Goal: Task Accomplishment & Management: Manage account settings

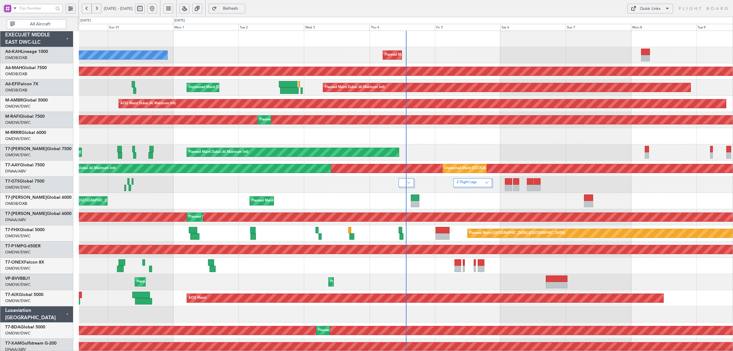
click at [15, 8] on span at bounding box center [14, 8] width 7 height 8
click at [19, 37] on div "A/C (Reg. or Type)" at bounding box center [43, 40] width 78 height 11
click at [22, 21] on button "All Aircraft" at bounding box center [37, 24] width 60 height 10
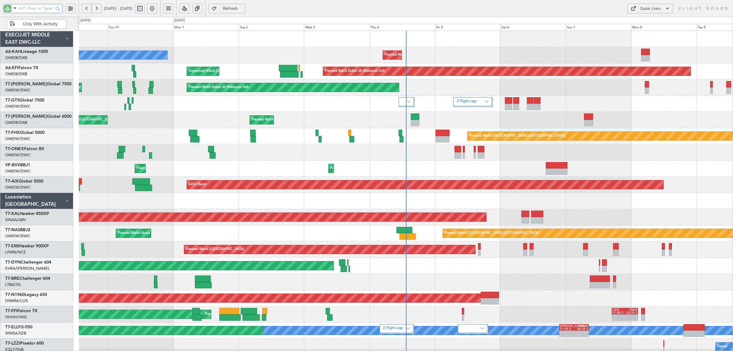
click at [31, 8] on input "text" at bounding box center [36, 8] width 35 height 9
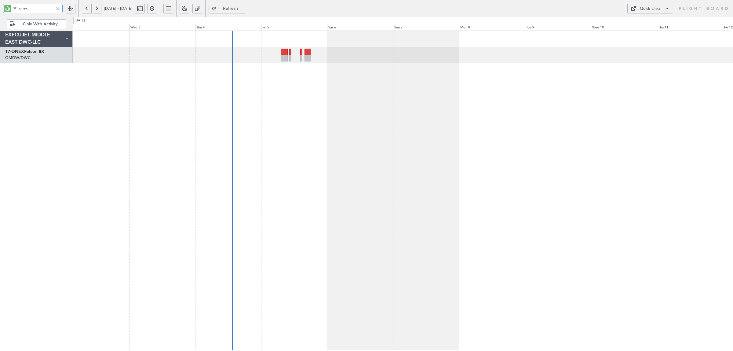
click at [267, 89] on div at bounding box center [403, 191] width 660 height 320
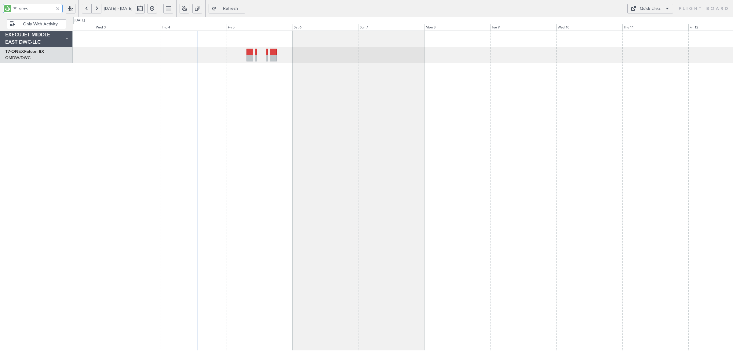
type input "onex"
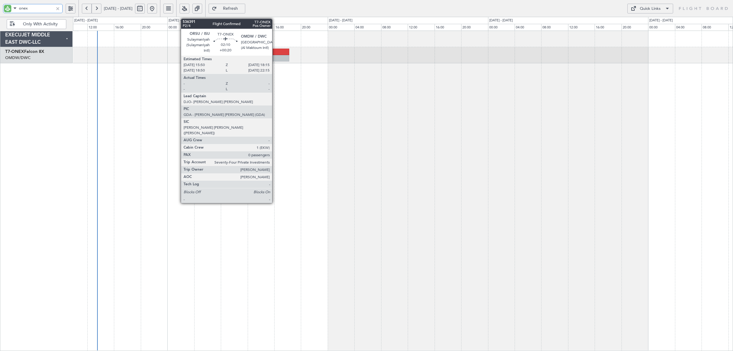
click at [275, 56] on div at bounding box center [281, 58] width 16 height 6
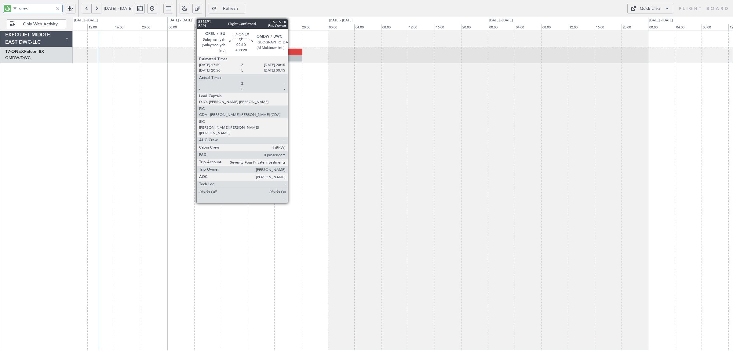
click at [291, 57] on div at bounding box center [294, 58] width 16 height 6
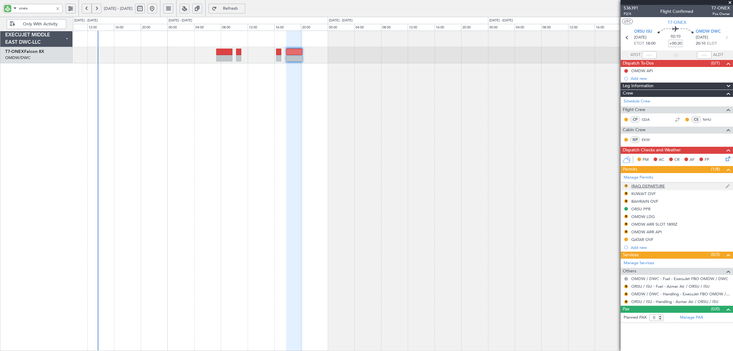
click at [625, 186] on button "R" at bounding box center [626, 186] width 4 height 4
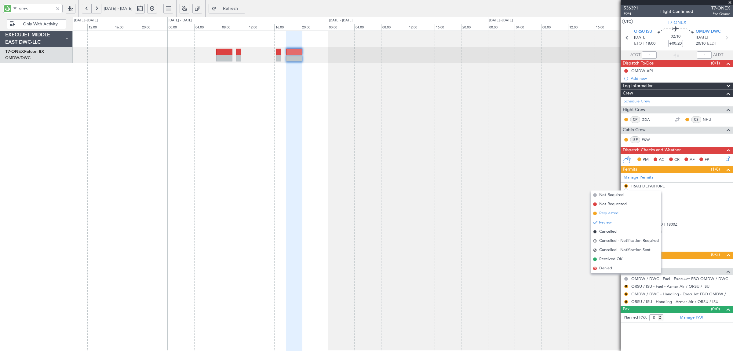
click at [619, 212] on li "Requested" at bounding box center [626, 213] width 71 height 9
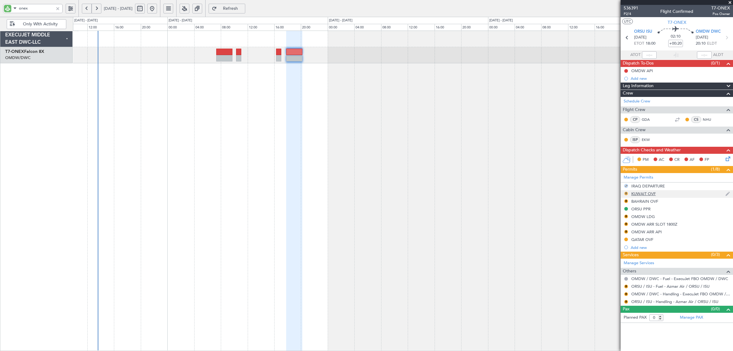
click at [625, 193] on button "R" at bounding box center [626, 193] width 4 height 4
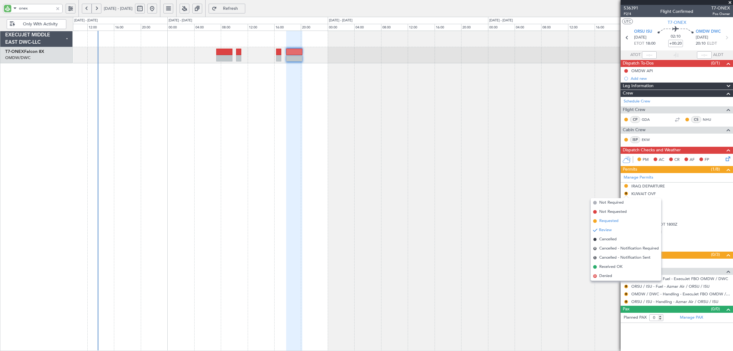
click at [621, 219] on li "Requested" at bounding box center [626, 220] width 71 height 9
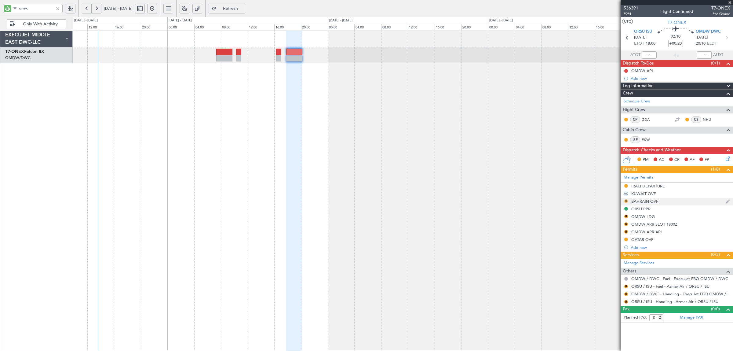
click at [624, 202] on button "R" at bounding box center [626, 201] width 4 height 4
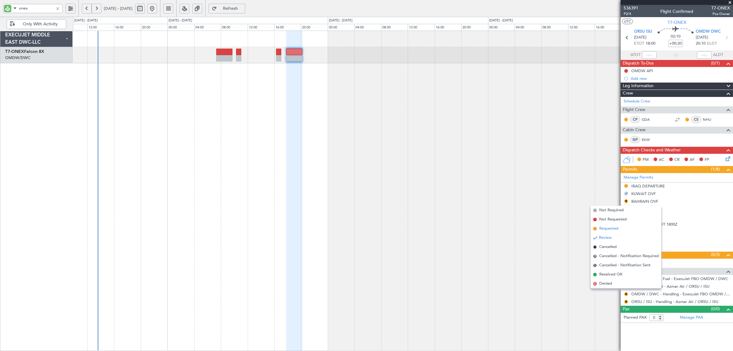
click at [619, 228] on li "Requested" at bounding box center [626, 228] width 71 height 9
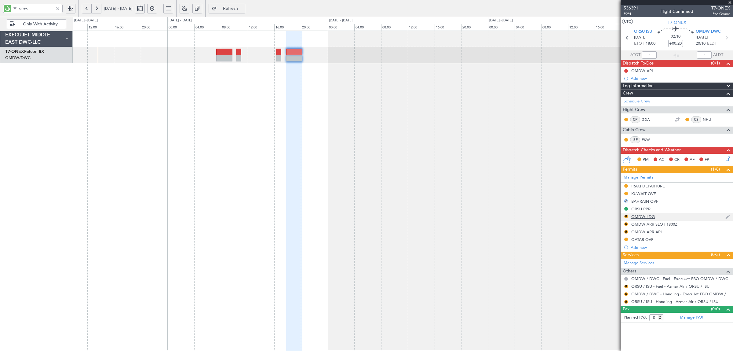
click at [636, 216] on div "OMDW LDG" at bounding box center [643, 216] width 24 height 5
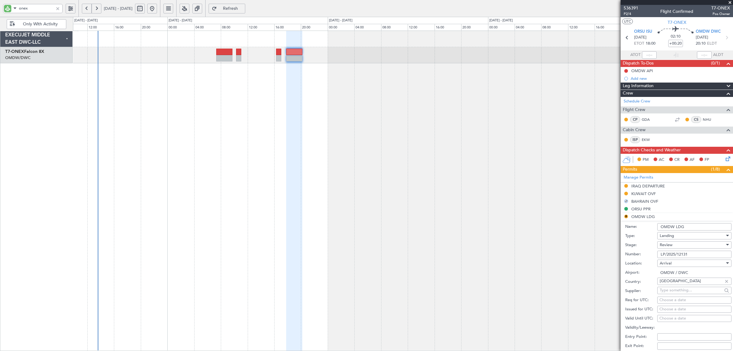
click at [675, 244] on div "Review" at bounding box center [692, 244] width 65 height 9
click at [675, 296] on span "Received OK" at bounding box center [691, 293] width 63 height 9
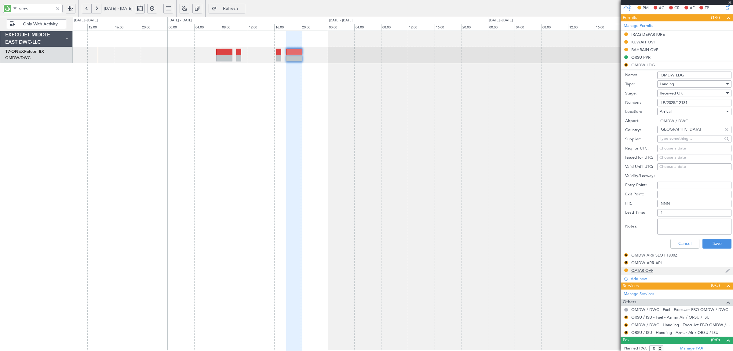
scroll to position [153, 0]
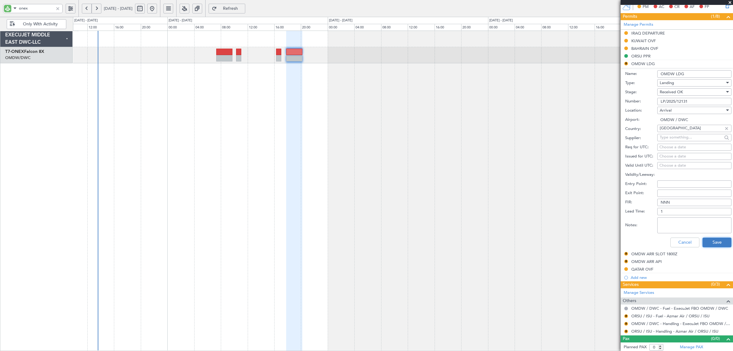
click at [706, 240] on button "Save" at bounding box center [716, 242] width 29 height 10
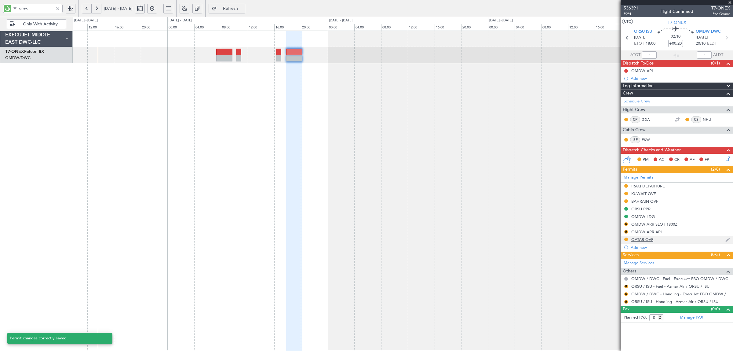
scroll to position [0, 0]
click at [642, 207] on div "ORSU PPR" at bounding box center [640, 208] width 19 height 5
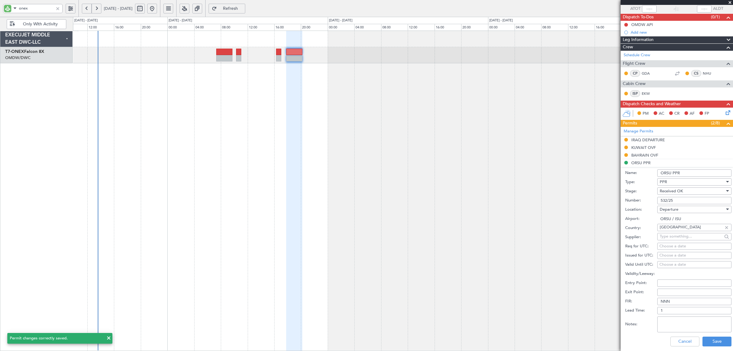
scroll to position [114, 0]
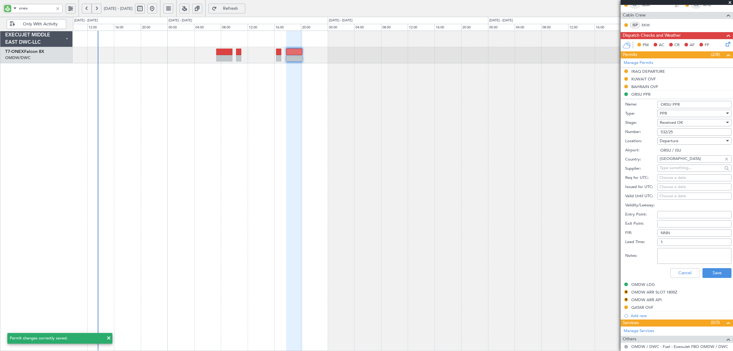
click at [675, 177] on div "Choose a date" at bounding box center [694, 178] width 70 height 6
select select "9"
select select "2025"
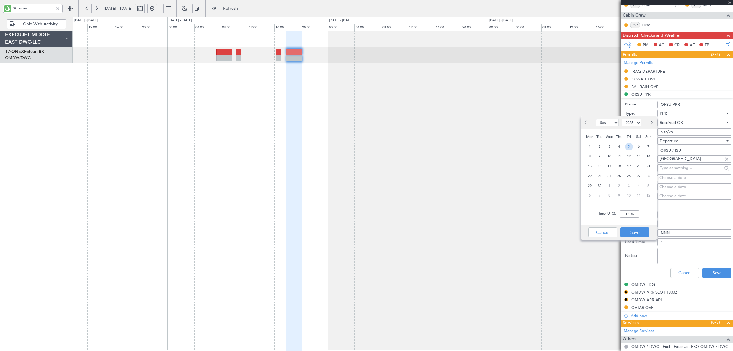
click at [627, 148] on span "5" at bounding box center [629, 147] width 8 height 8
click at [630, 213] on input "00:00" at bounding box center [630, 213] width 20 height 7
type input "1"
type input "16:00"
click at [641, 233] on button "Save" at bounding box center [634, 232] width 29 height 10
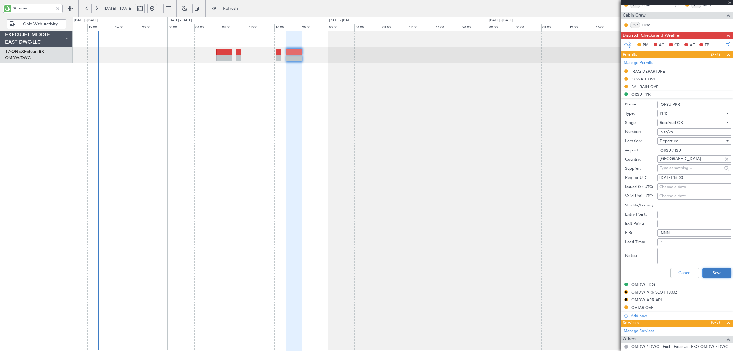
click at [712, 273] on button "Save" at bounding box center [716, 273] width 29 height 10
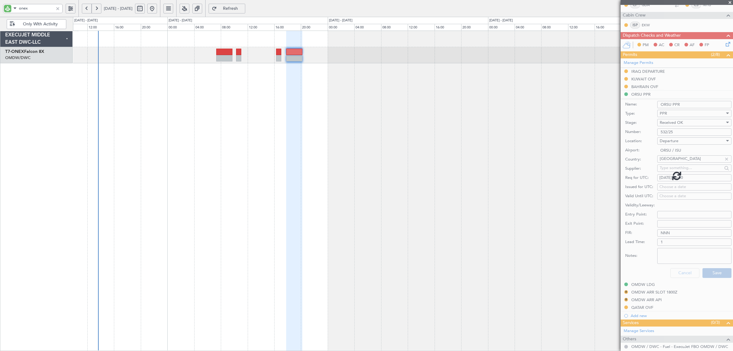
scroll to position [0, 0]
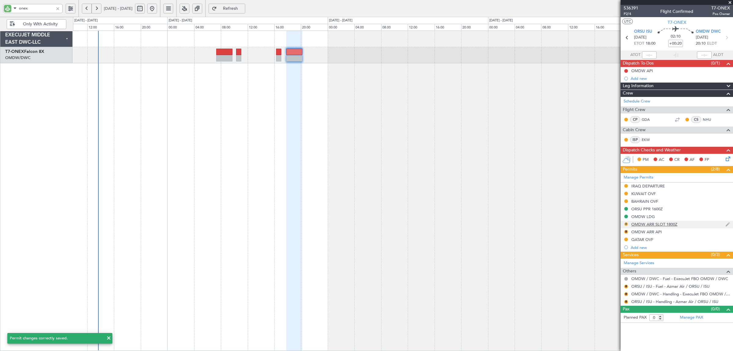
click at [625, 224] on button "R" at bounding box center [626, 224] width 4 height 4
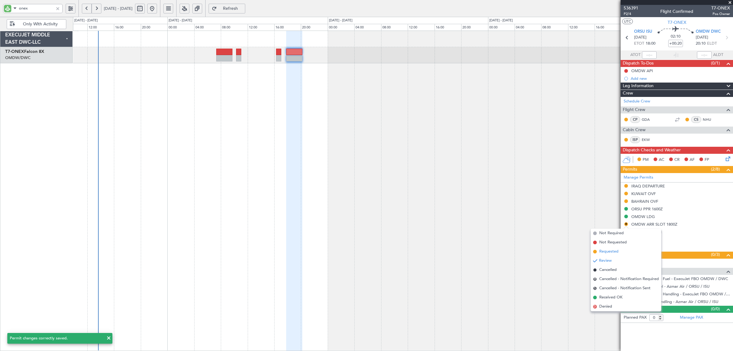
click at [617, 253] on span "Requested" at bounding box center [608, 251] width 19 height 6
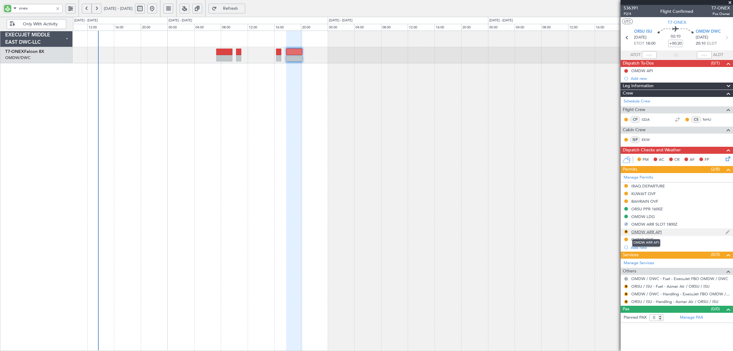
click at [638, 232] on div "OMDW ARR API" at bounding box center [646, 231] width 31 height 5
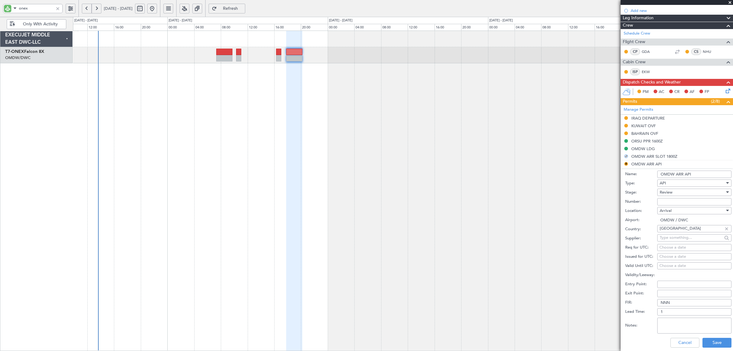
scroll to position [153, 0]
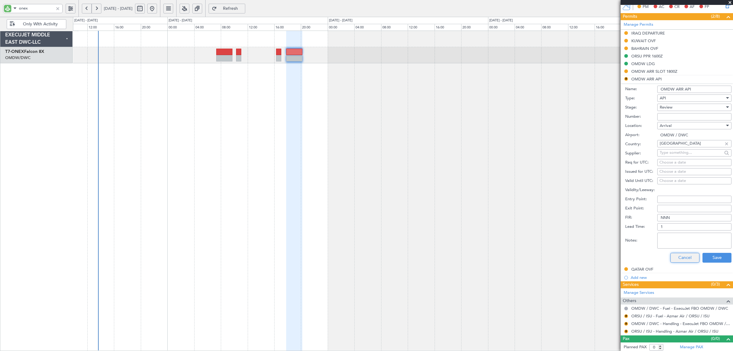
click at [678, 257] on button "Cancel" at bounding box center [684, 258] width 29 height 10
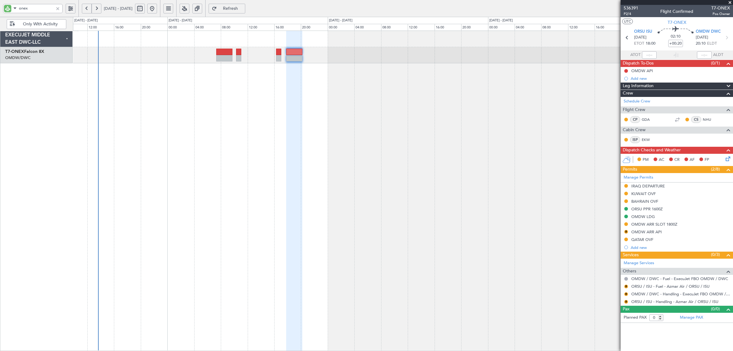
scroll to position [0, 0]
click at [626, 231] on button "R" at bounding box center [626, 232] width 4 height 4
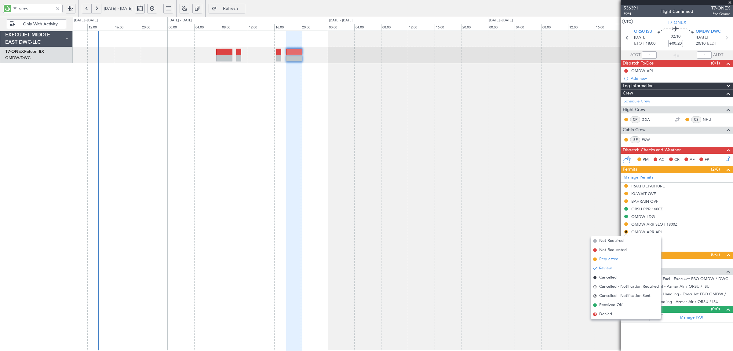
click at [619, 259] on li "Requested" at bounding box center [626, 258] width 71 height 9
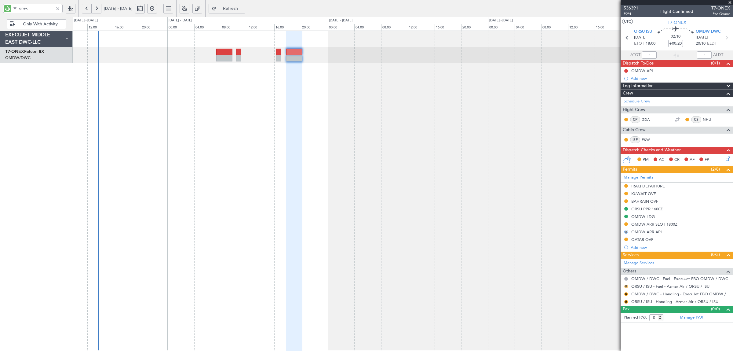
click at [626, 287] on button "R" at bounding box center [626, 286] width 4 height 4
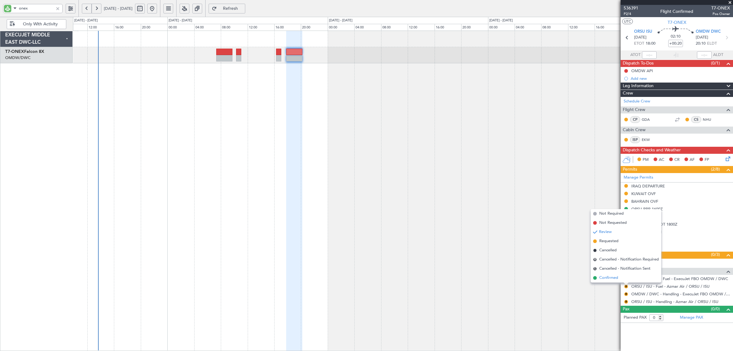
click at [606, 278] on span "Confirmed" at bounding box center [608, 277] width 19 height 6
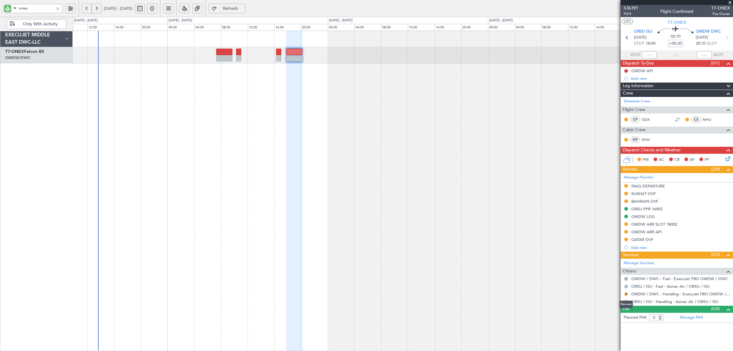
click at [625, 293] on button "R" at bounding box center [626, 294] width 4 height 4
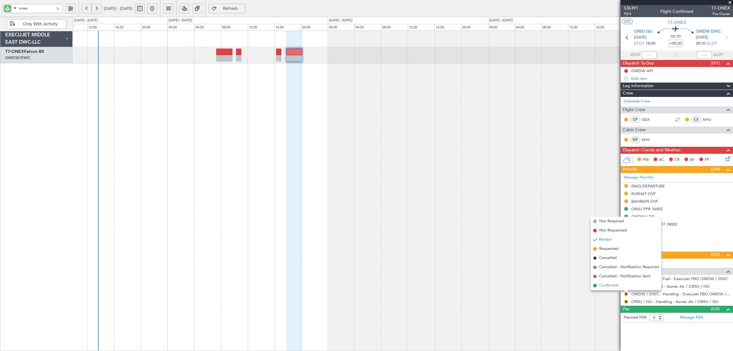
click at [615, 286] on span "Confirmed" at bounding box center [608, 285] width 19 height 6
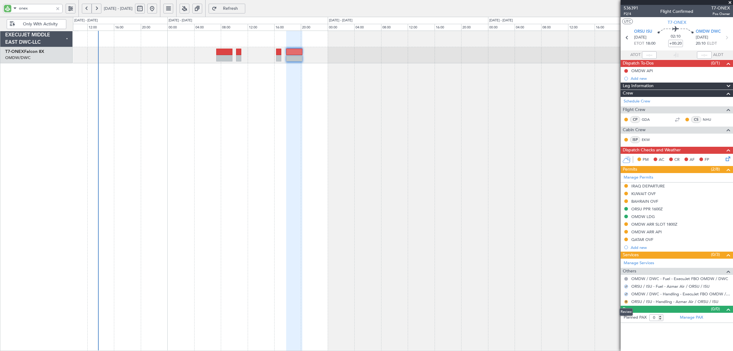
click at [626, 301] on button "R" at bounding box center [626, 302] width 4 height 4
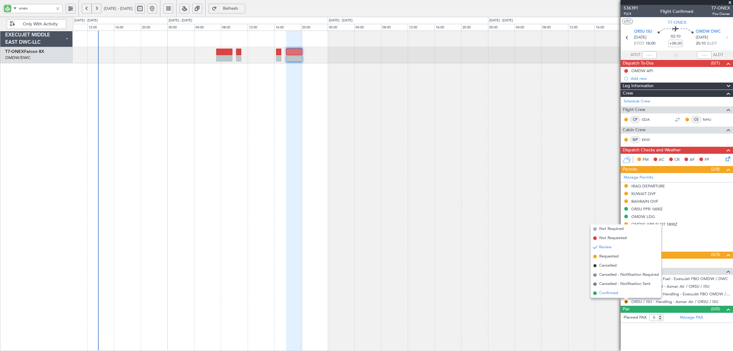
click at [615, 293] on span "Confirmed" at bounding box center [608, 293] width 19 height 6
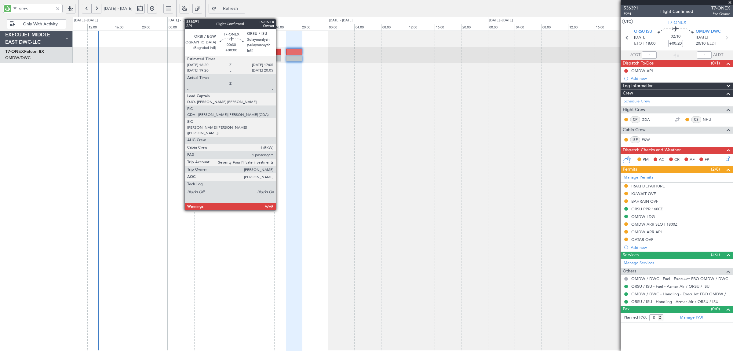
click at [279, 60] on div at bounding box center [278, 58] width 5 height 6
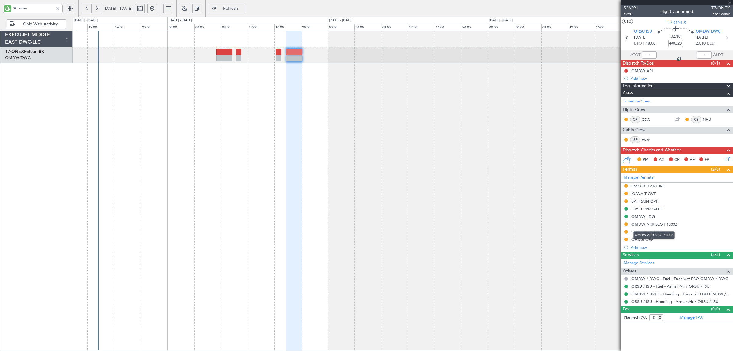
type input "1"
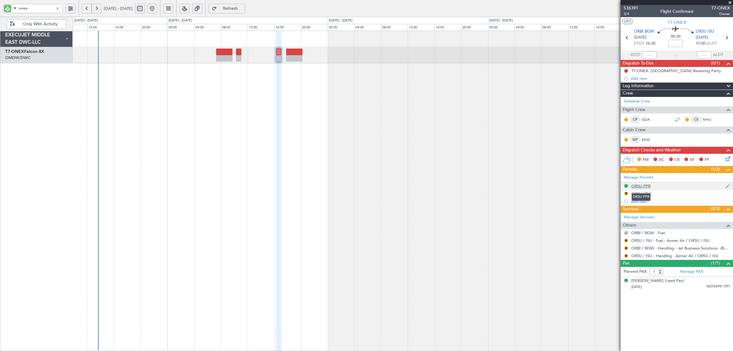
click at [637, 186] on div "ORSU PPR" at bounding box center [640, 185] width 19 height 5
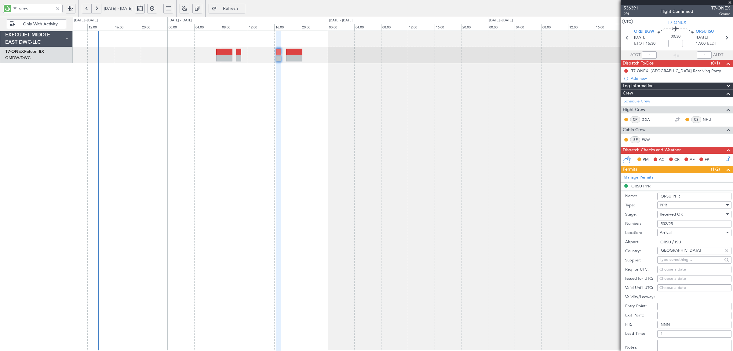
click at [664, 269] on div "Choose a date" at bounding box center [694, 269] width 70 height 6
select select "9"
select select "2025"
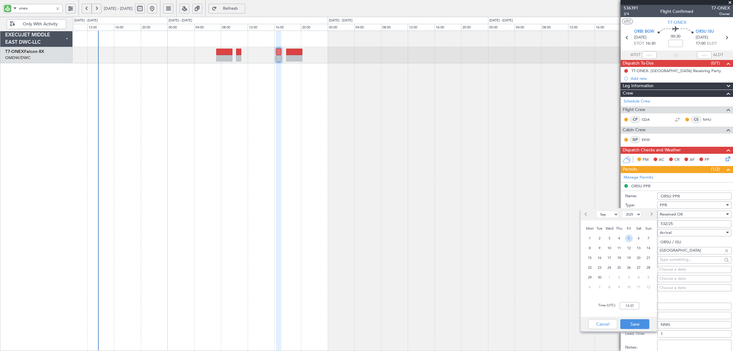
click at [630, 238] on span "5" at bounding box center [629, 238] width 8 height 8
click at [631, 307] on input "00:00" at bounding box center [630, 305] width 20 height 7
type input "15:00"
click at [633, 322] on button "Save" at bounding box center [634, 324] width 29 height 10
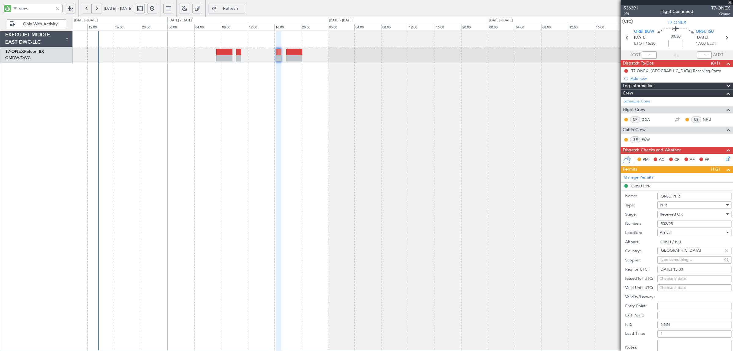
scroll to position [114, 0]
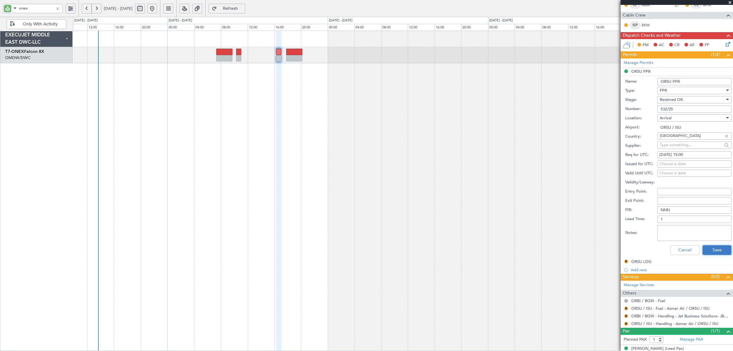
click at [702, 245] on button "Save" at bounding box center [716, 250] width 29 height 10
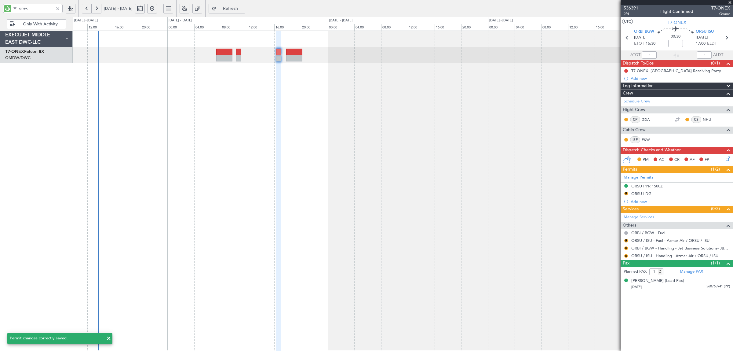
scroll to position [0, 0]
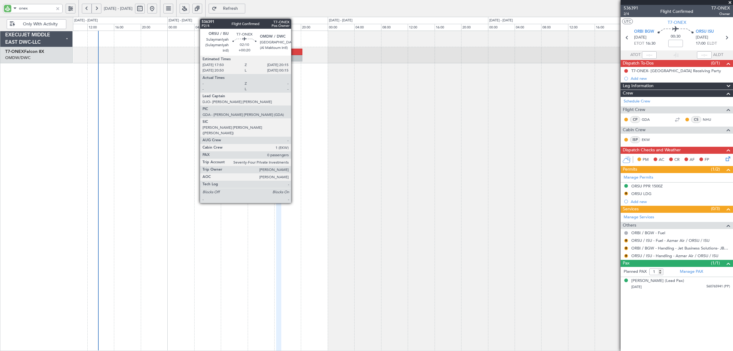
click at [294, 55] on div at bounding box center [294, 58] width 16 height 6
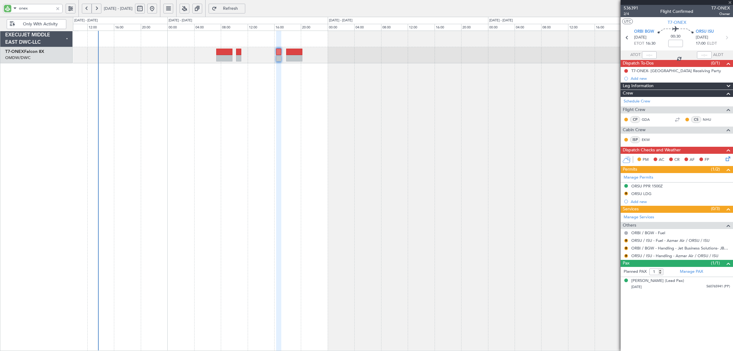
type input "+00:20"
type input "0"
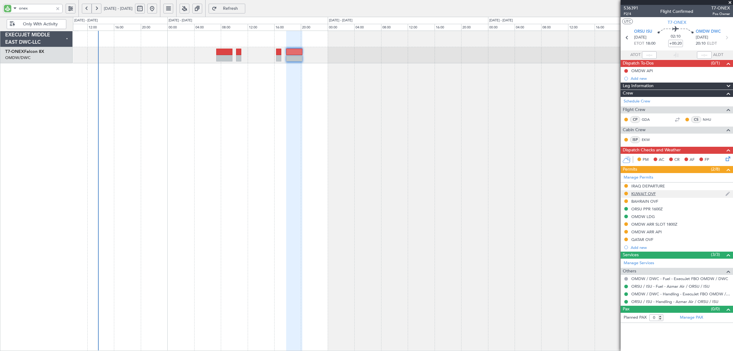
click at [639, 193] on div "KUWAIT OVF" at bounding box center [643, 193] width 24 height 5
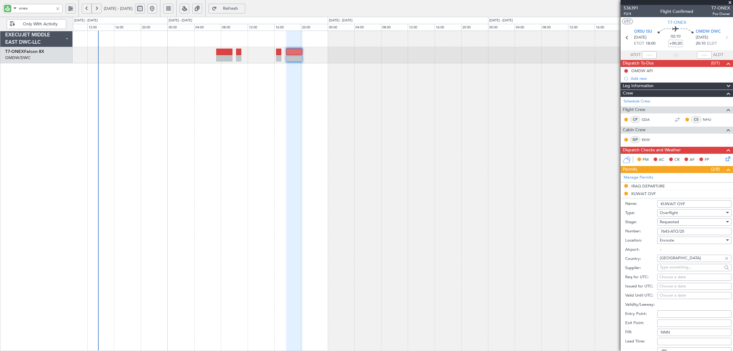
click at [666, 222] on span "Requested" at bounding box center [669, 221] width 19 height 5
click at [672, 269] on span "Received OK" at bounding box center [691, 268] width 63 height 9
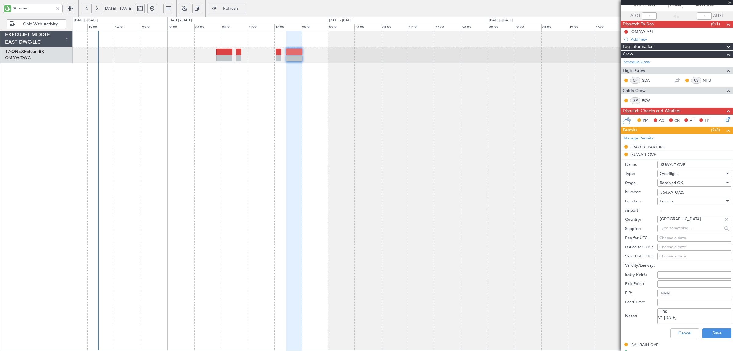
scroll to position [76, 0]
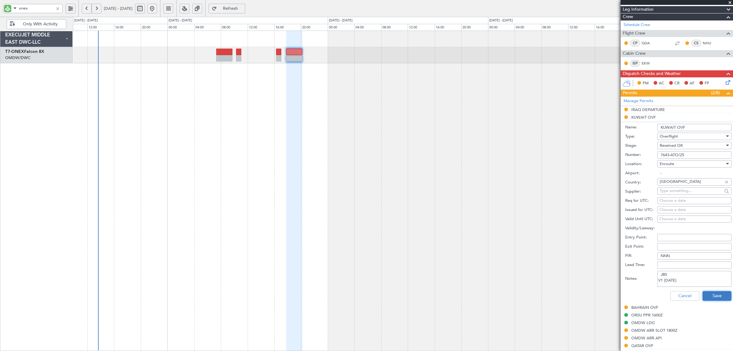
click at [706, 295] on button "Save" at bounding box center [716, 296] width 29 height 10
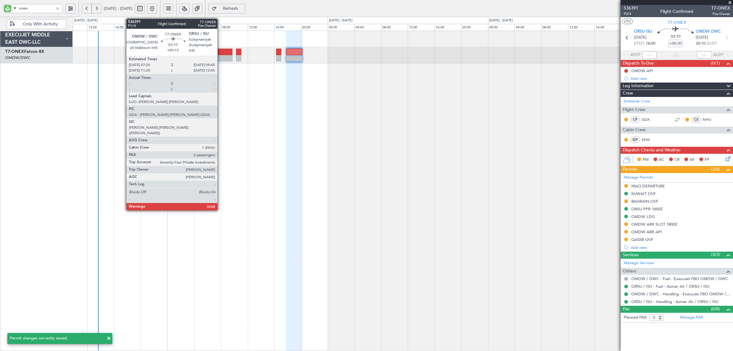
scroll to position [0, 0]
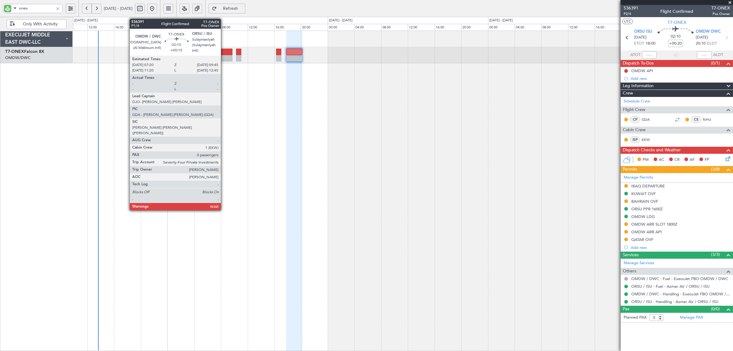
click at [224, 60] on div at bounding box center [224, 58] width 16 height 6
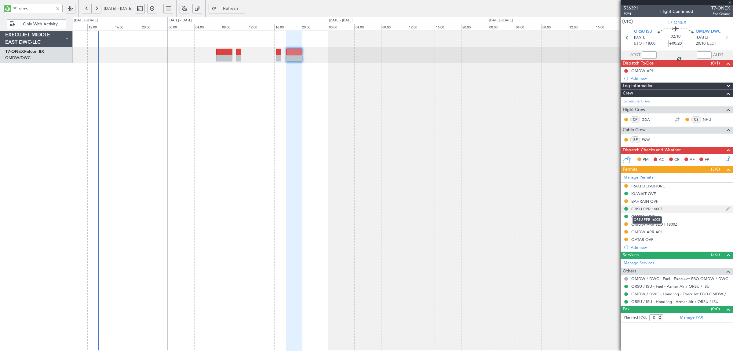
type input "+00:15"
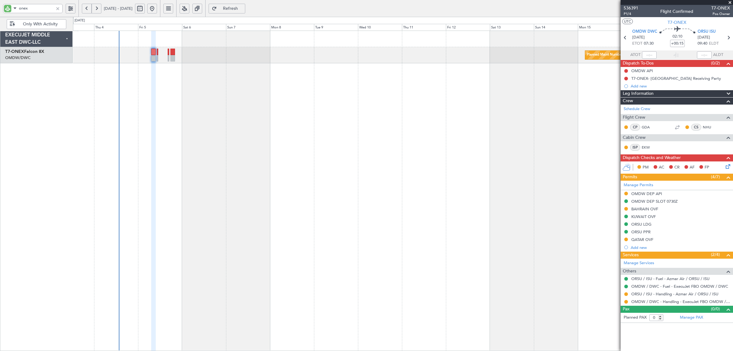
click at [235, 99] on div "Planned Maint Nurnberg" at bounding box center [403, 191] width 660 height 320
drag, startPoint x: 33, startPoint y: 10, endPoint x: -9, endPoint y: 10, distance: 42.1
click at [0, 10] on html "onex [DATE] - [DATE] Refresh Quick Links Only With Activity Planned Maint Nurnb…" at bounding box center [366, 175] width 733 height 351
type input "gts"
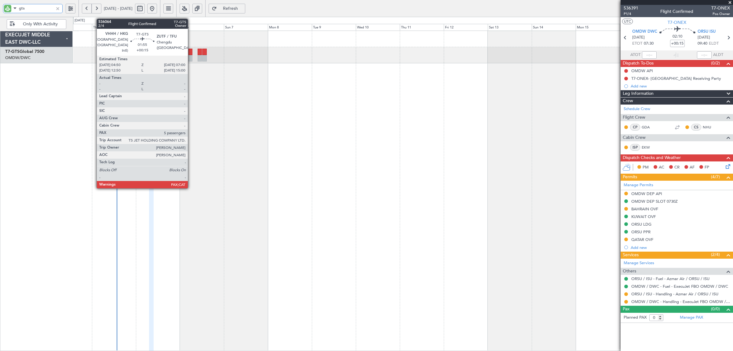
click at [191, 58] on div at bounding box center [190, 58] width 4 height 6
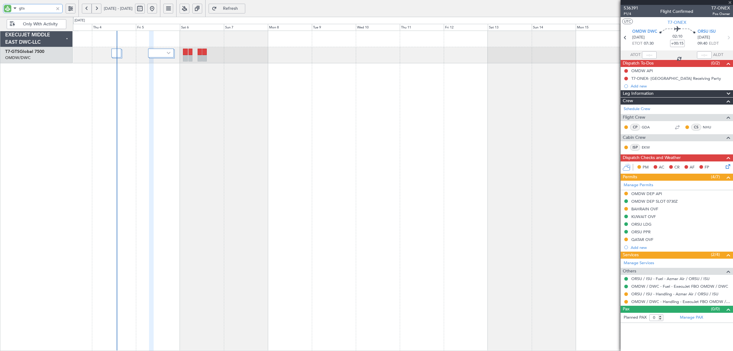
type input "5"
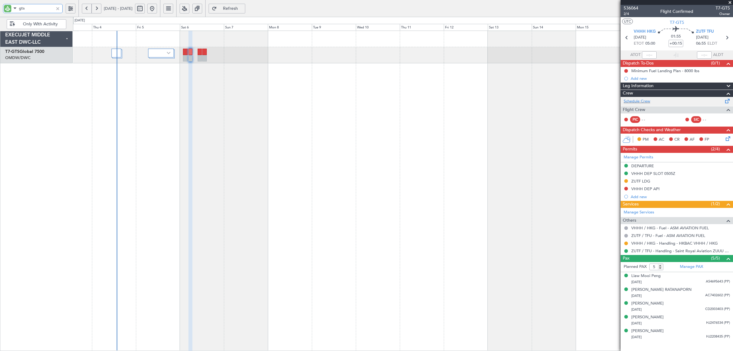
type input "gts"
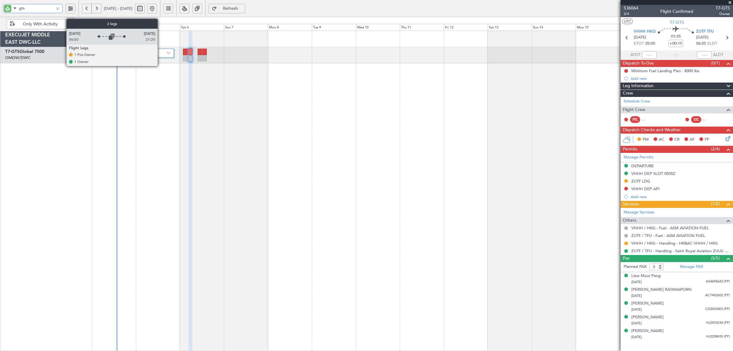
click at [154, 49] on div at bounding box center [161, 53] width 26 height 9
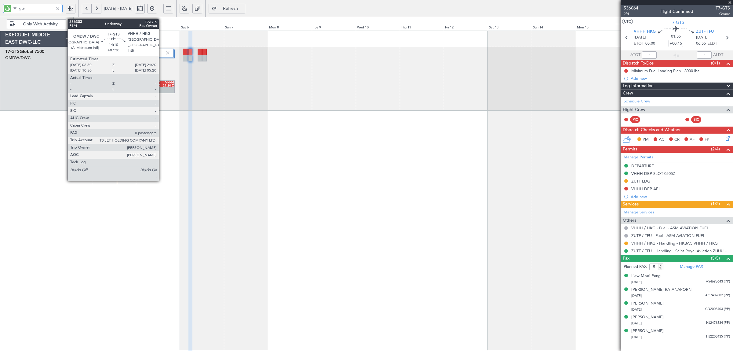
click at [162, 85] on div "21:20 Z" at bounding box center [167, 85] width 13 height 3
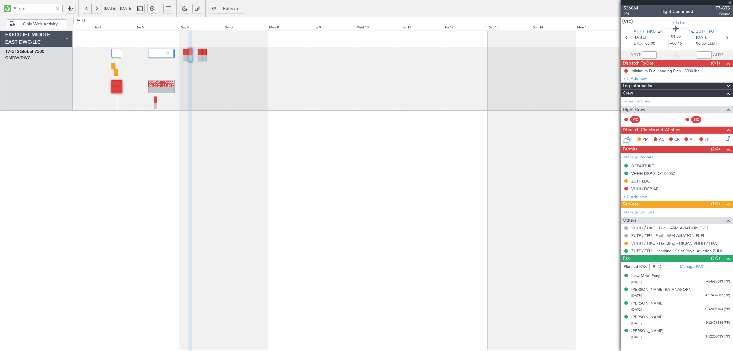
click at [243, 8] on span "Refresh" at bounding box center [230, 8] width 25 height 4
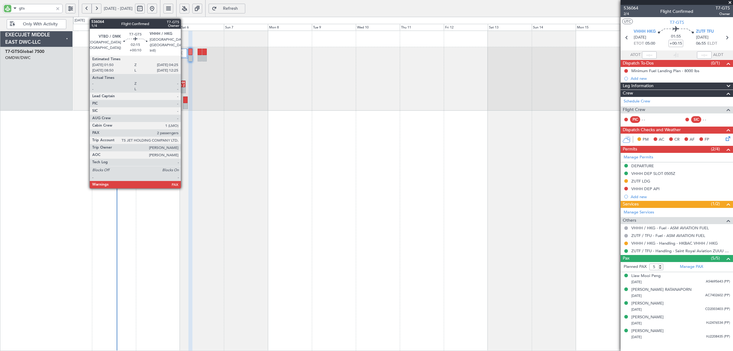
click at [184, 100] on div at bounding box center [185, 99] width 4 height 6
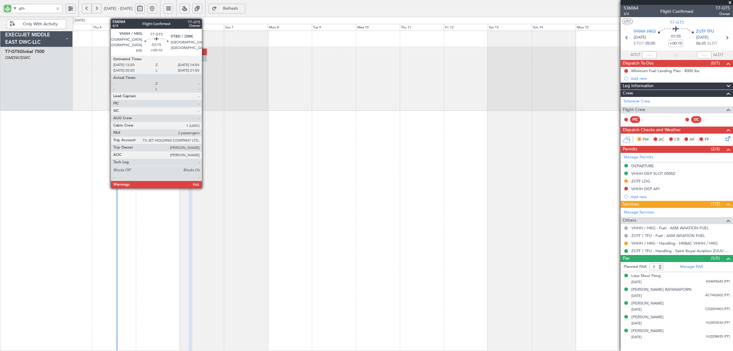
click at [205, 55] on div at bounding box center [204, 58] width 5 height 6
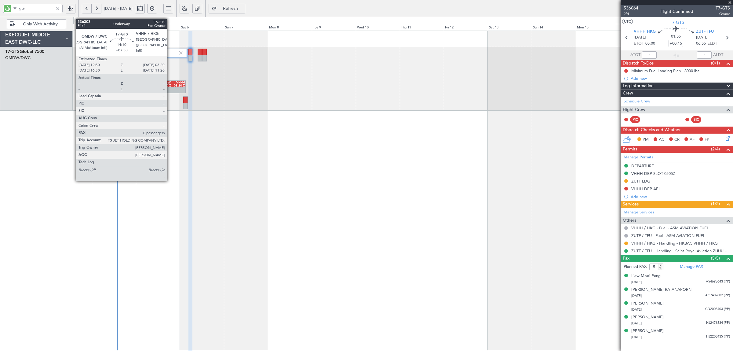
click at [170, 89] on div at bounding box center [172, 90] width 26 height 6
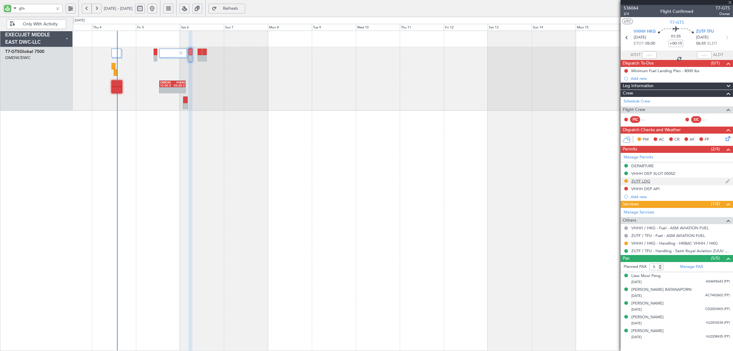
type input "+07:30"
type input "0"
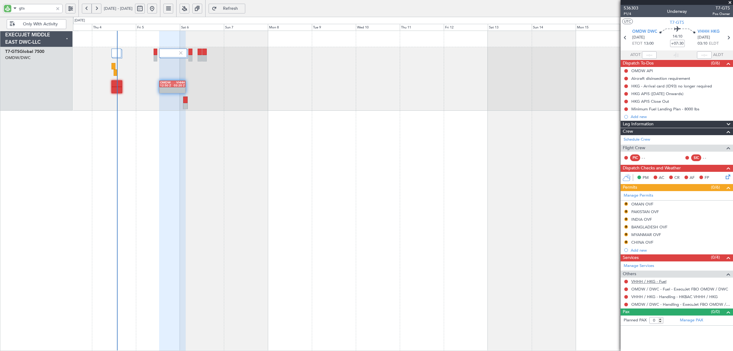
click at [652, 283] on link "VHHH / HKG - Fuel" at bounding box center [648, 280] width 35 height 5
click at [242, 5] on button "Refresh" at bounding box center [227, 9] width 37 height 10
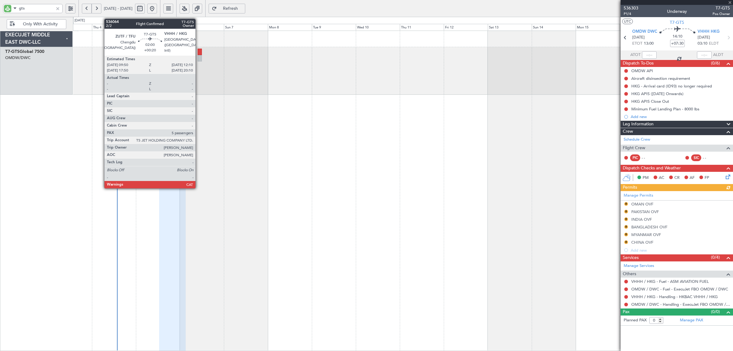
click at [198, 55] on div at bounding box center [200, 58] width 5 height 6
